Goal: Information Seeking & Learning: Learn about a topic

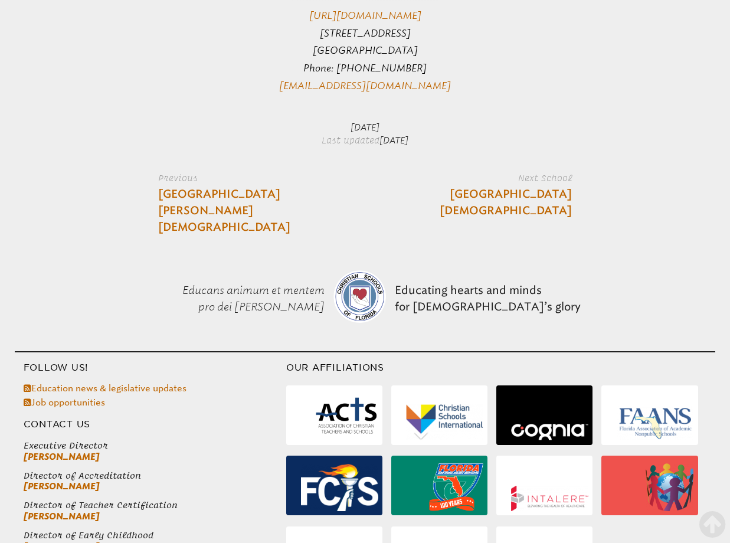
scroll to position [2736, 0]
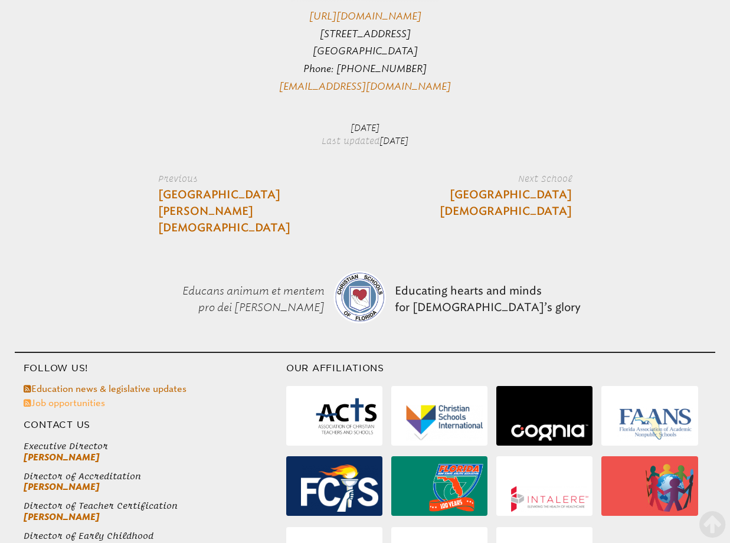
click at [74, 398] on link "Job opportunities" at bounding box center [64, 403] width 81 height 11
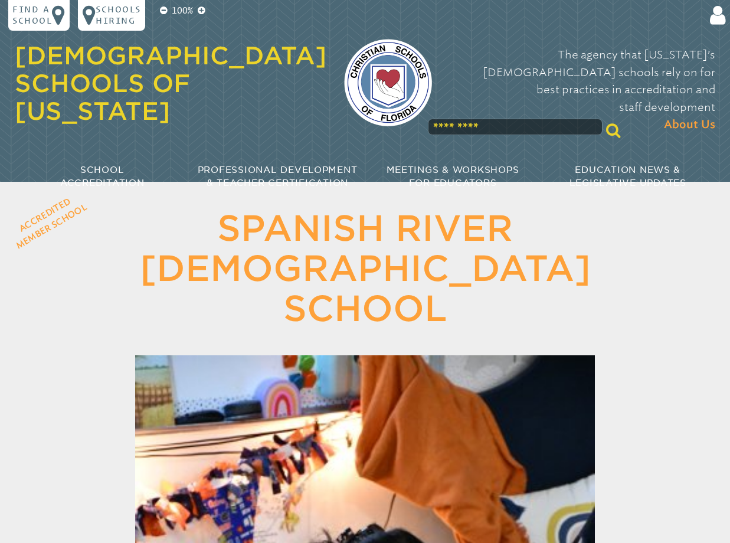
scroll to position [2727, 0]
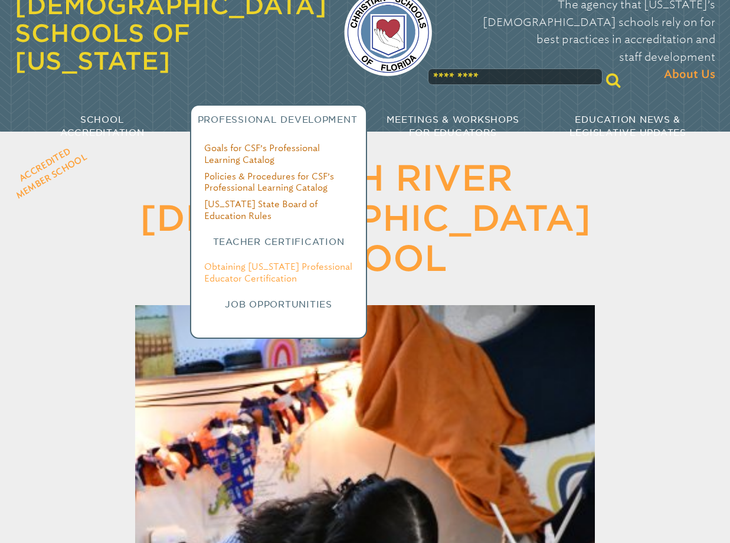
scroll to position [53, 1]
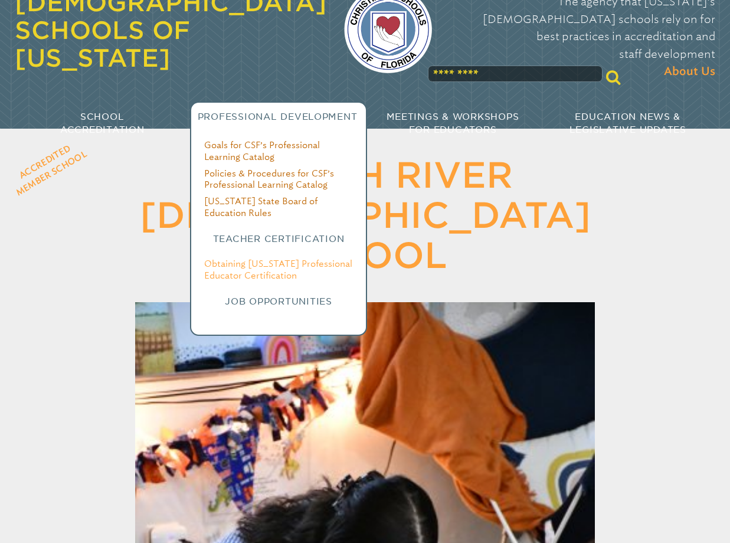
click at [257, 258] on link "Obtaining [US_STATE] Professional Educator Certification" at bounding box center [278, 269] width 148 height 22
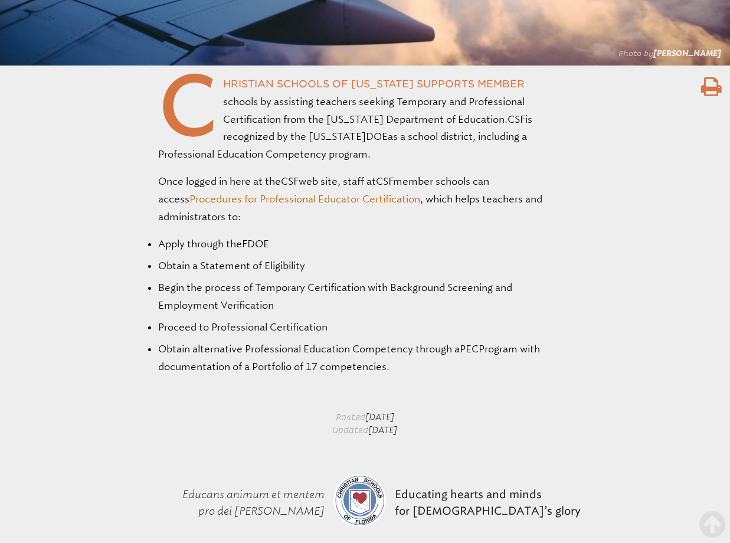
scroll to position [551, 0]
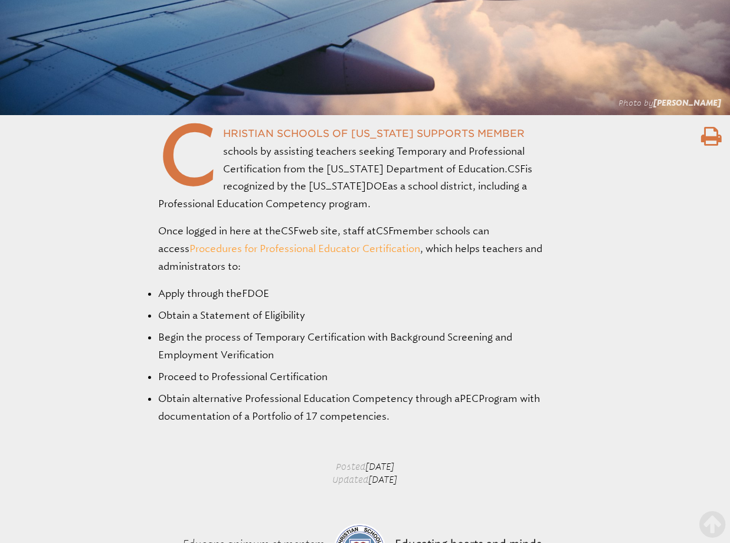
click at [262, 247] on link "Procedures for Professional Educator Certification" at bounding box center [304, 248] width 231 height 12
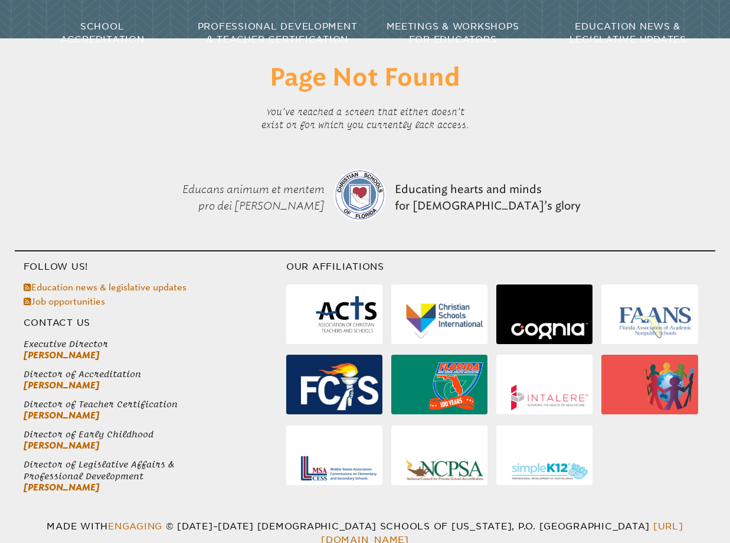
scroll to position [143, 0]
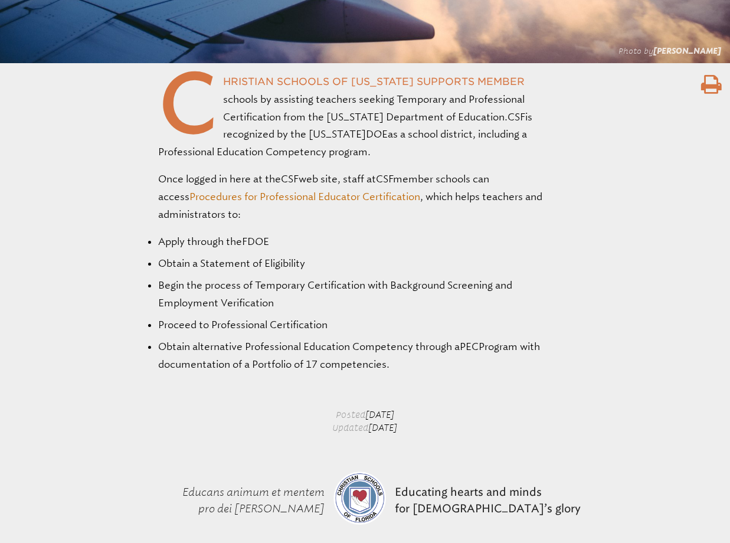
scroll to position [618, 0]
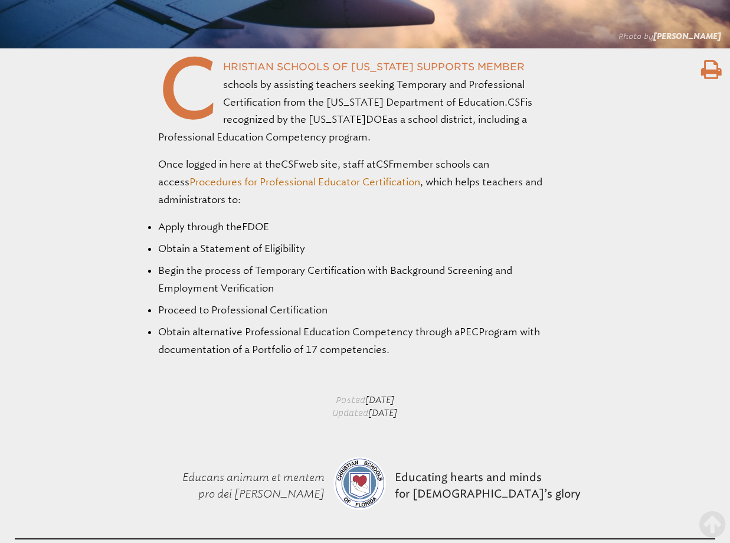
drag, startPoint x: 245, startPoint y: 221, endPoint x: 269, endPoint y: 225, distance: 23.9
click at [269, 224] on span "FDOE" at bounding box center [255, 227] width 27 height 12
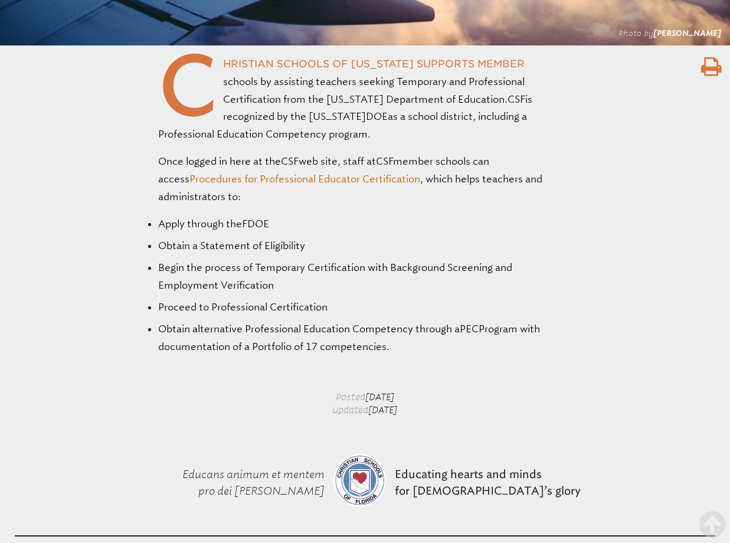
copy li "FDOE"
